Goal: Transaction & Acquisition: Obtain resource

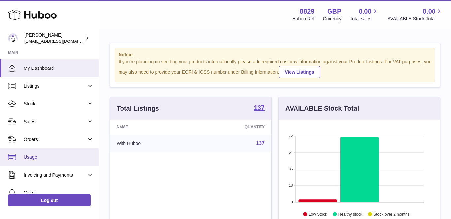
scroll to position [103, 161]
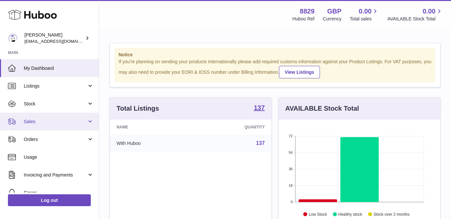
click at [54, 120] on span "Sales" at bounding box center [55, 122] width 63 height 6
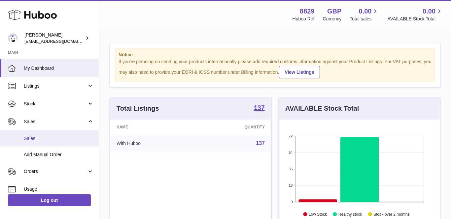
click at [35, 139] on span "Sales" at bounding box center [59, 139] width 70 height 6
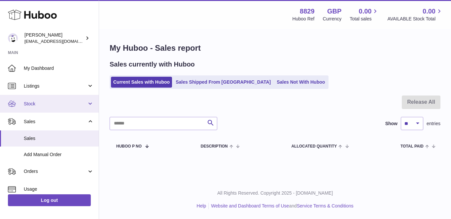
click at [44, 105] on span "Stock" at bounding box center [55, 104] width 63 height 6
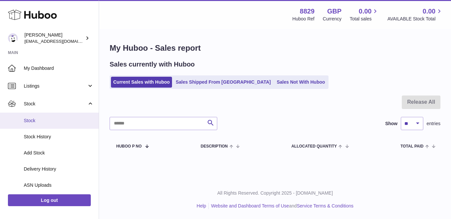
click at [39, 119] on span "Stock" at bounding box center [59, 121] width 70 height 6
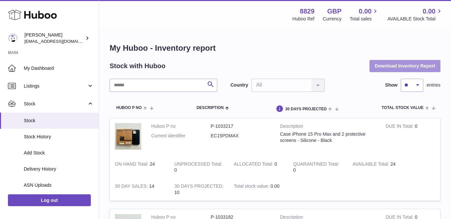
click at [410, 64] on button "Download Inventory Report" at bounding box center [404, 66] width 71 height 12
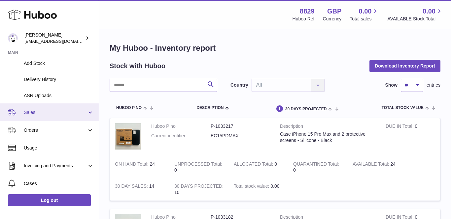
scroll to position [100, 0]
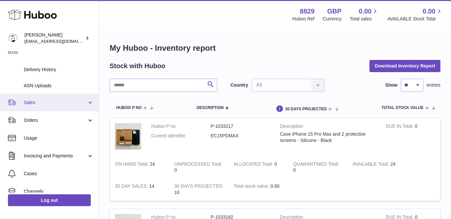
click at [47, 100] on span "Sales" at bounding box center [55, 103] width 63 height 6
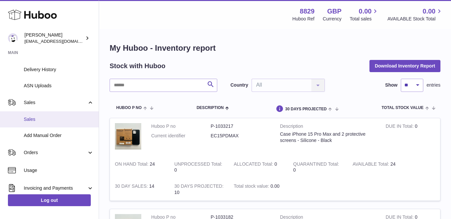
click at [39, 117] on span "Sales" at bounding box center [59, 120] width 70 height 6
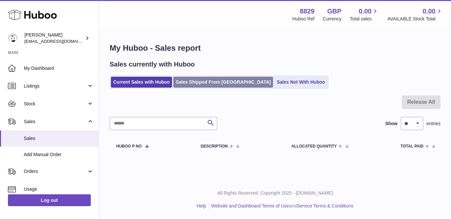
click at [190, 77] on link "Sales Shipped From Huboo" at bounding box center [223, 82] width 100 height 11
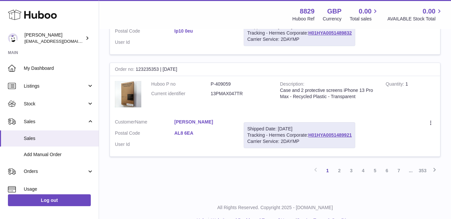
scroll to position [981, 0]
